Goal: Task Accomplishment & Management: Manage account settings

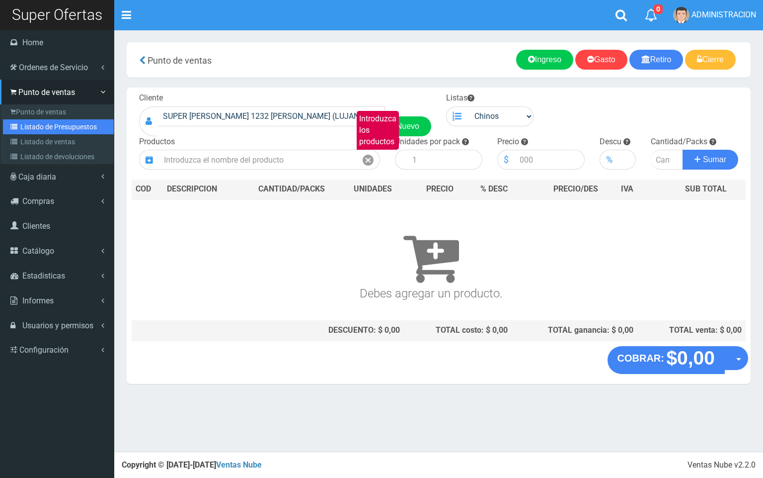
click at [58, 130] on link "Listado de Presupuestos" at bounding box center [58, 126] width 111 height 15
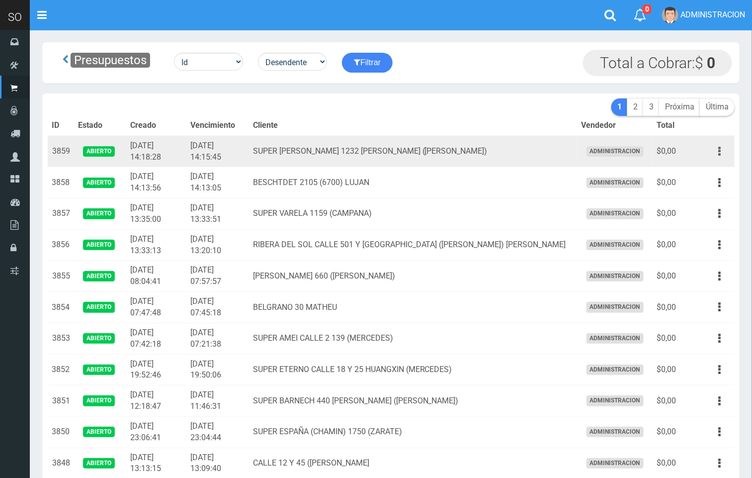
click at [722, 159] on button "button" at bounding box center [719, 151] width 22 height 17
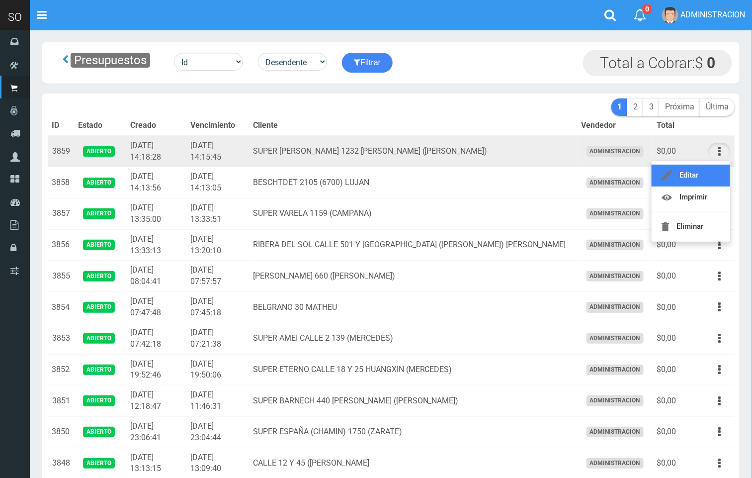
click at [700, 172] on link "Editar" at bounding box center [691, 176] width 79 height 22
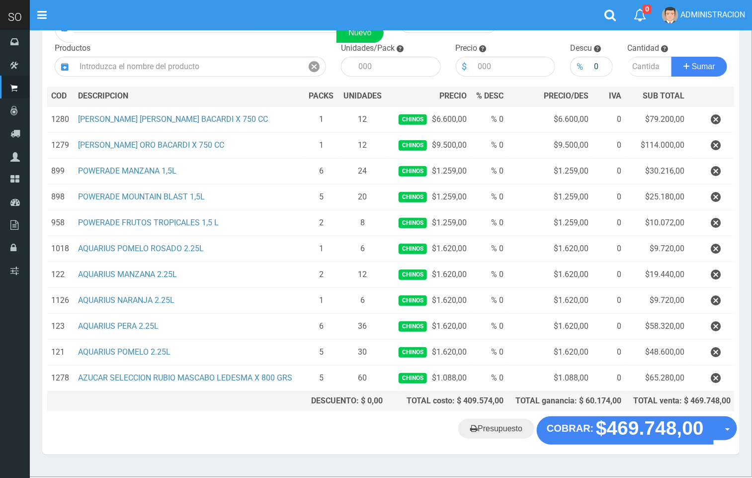
scroll to position [120, 0]
